Goal: Use online tool/utility: Utilize a website feature to perform a specific function

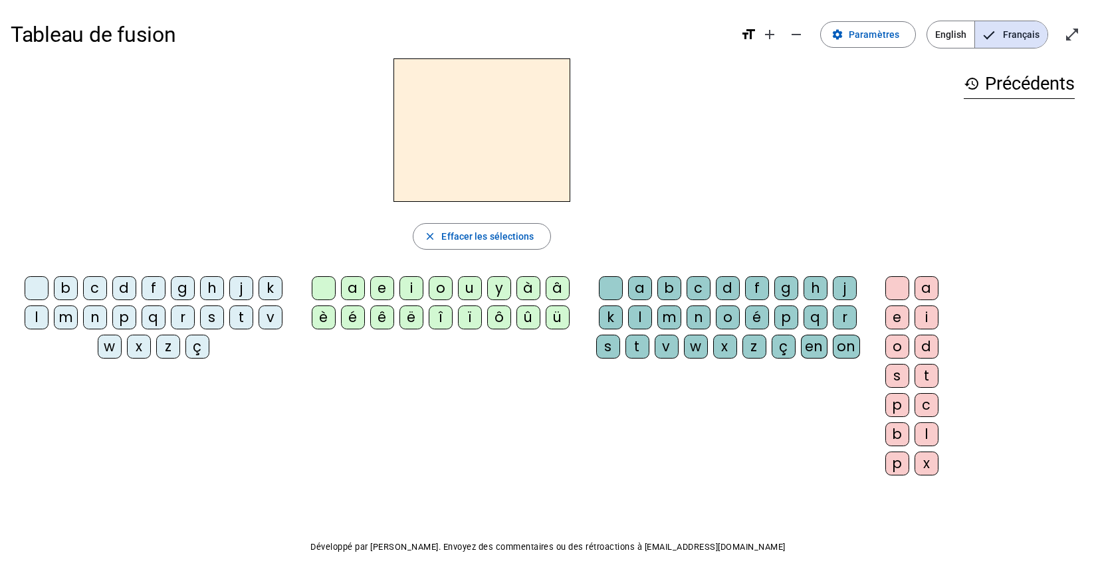
click at [88, 332] on letter-bubble "n" at bounding box center [97, 320] width 29 height 29
click at [89, 334] on letter-bubble "n" at bounding box center [97, 320] width 29 height 29
click at [87, 334] on letter-bubble "n" at bounding box center [97, 320] width 29 height 29
click at [65, 324] on div "m" at bounding box center [66, 318] width 24 height 24
click at [354, 292] on div "a" at bounding box center [353, 288] width 24 height 24
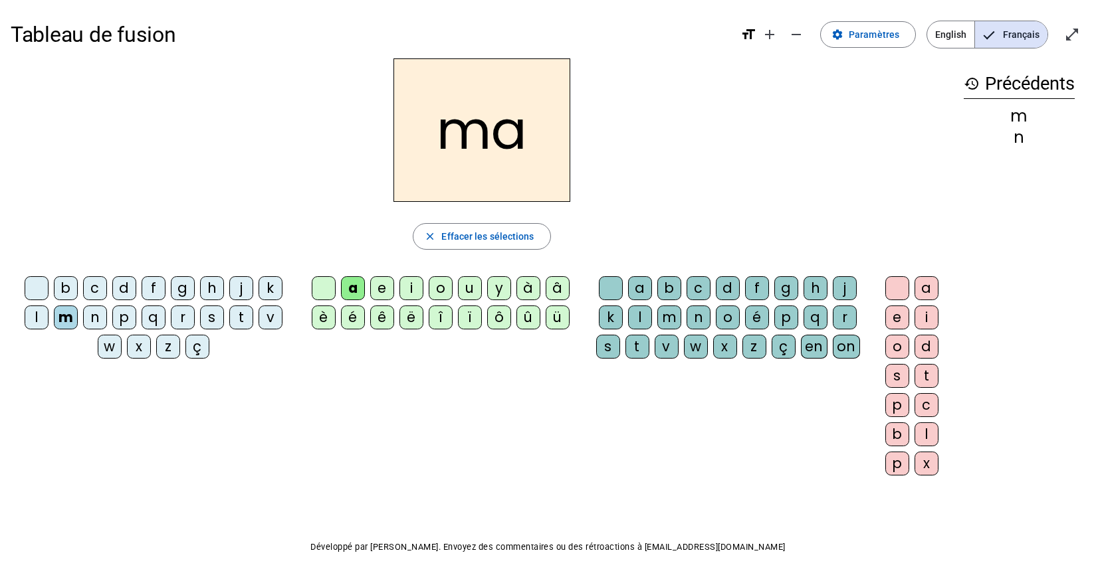
click at [243, 326] on div "t" at bounding box center [241, 318] width 24 height 24
click at [7, 368] on div "Tableau de fusion format_size add remove settings Paramètres English Français o…" at bounding box center [548, 313] width 1096 height 626
click at [43, 327] on div "l" at bounding box center [37, 318] width 24 height 24
click at [383, 308] on div "ê" at bounding box center [382, 318] width 24 height 24
click at [385, 296] on div "e" at bounding box center [382, 288] width 24 height 24
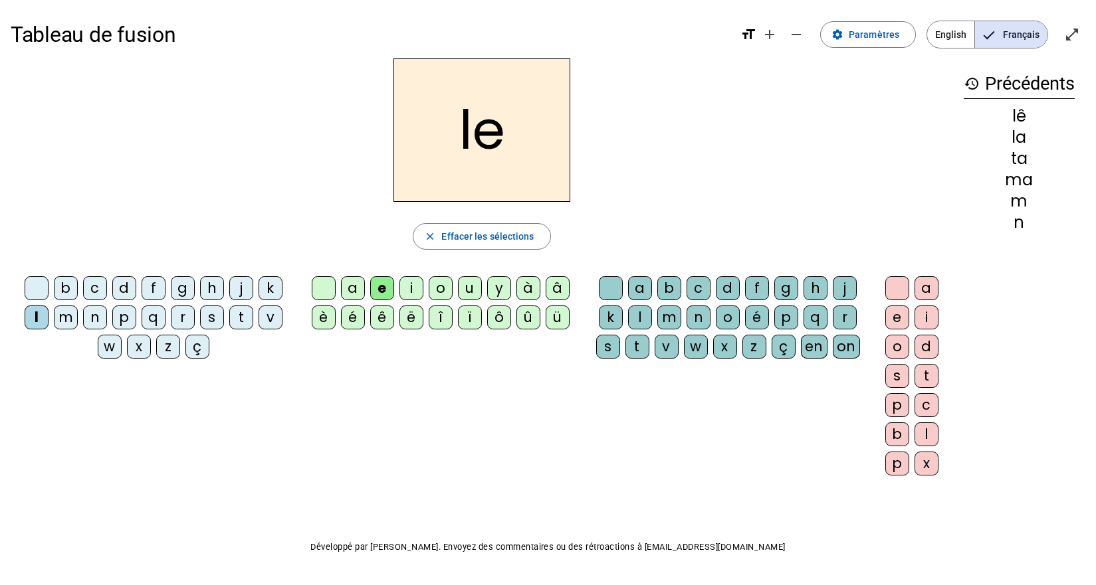
click at [474, 290] on div "u" at bounding box center [470, 288] width 24 height 24
click at [241, 325] on div "t" at bounding box center [241, 318] width 24 height 24
click at [130, 307] on div "p" at bounding box center [124, 318] width 24 height 24
click at [128, 294] on div "d" at bounding box center [124, 288] width 24 height 24
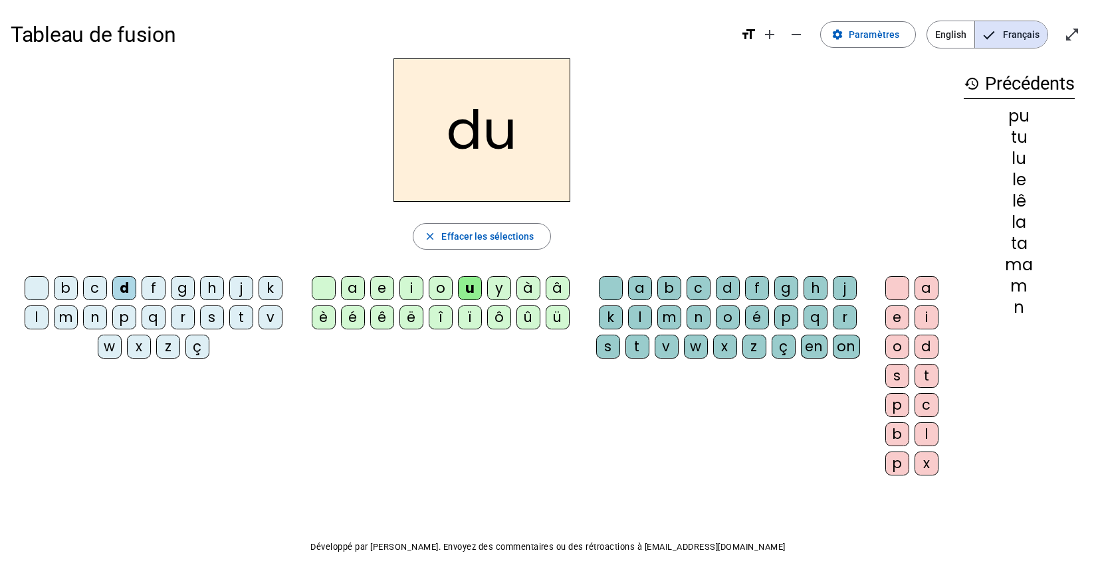
click at [70, 298] on div "b" at bounding box center [66, 288] width 24 height 24
click at [126, 292] on div "d" at bounding box center [124, 288] width 24 height 24
click at [381, 294] on div "e" at bounding box center [382, 288] width 24 height 24
click at [50, 330] on letter-bubble "l" at bounding box center [39, 320] width 29 height 29
click at [59, 324] on div "m" at bounding box center [66, 318] width 24 height 24
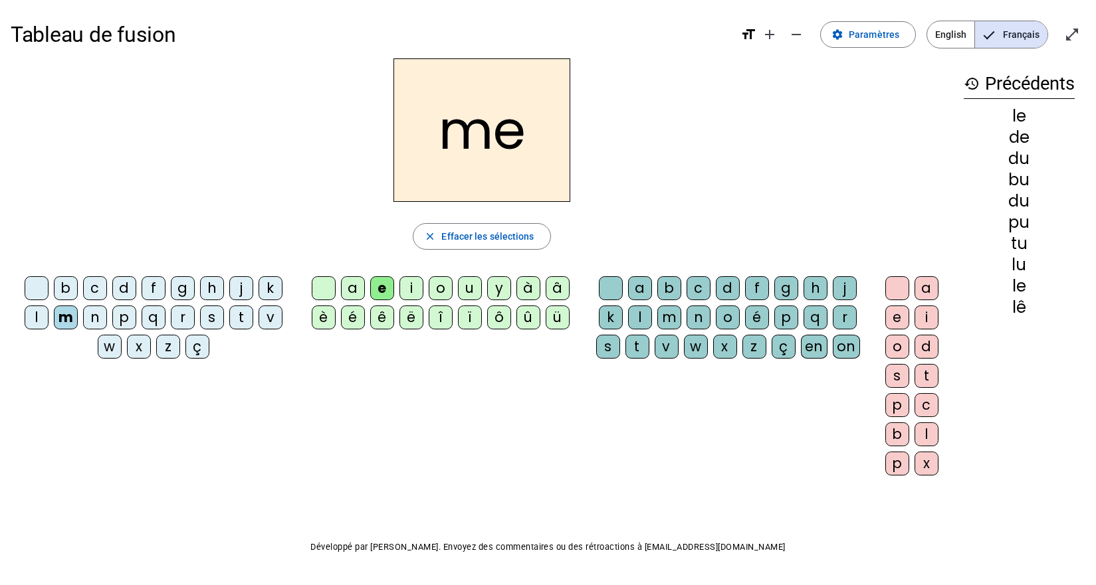
click at [244, 294] on div "j" at bounding box center [241, 288] width 24 height 24
